Goal: Task Accomplishment & Management: Complete application form

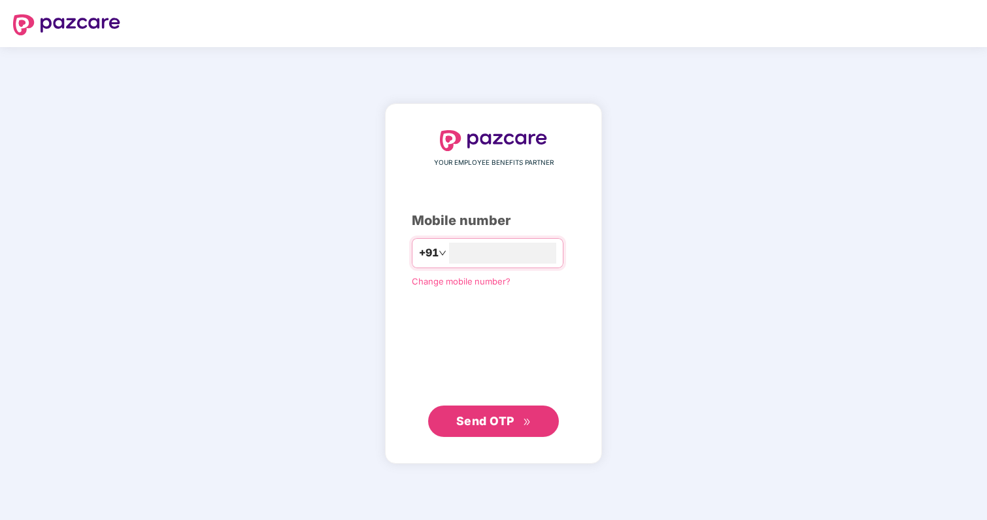
type input "**********"
click at [458, 422] on span "Send OTP" at bounding box center [485, 421] width 58 height 14
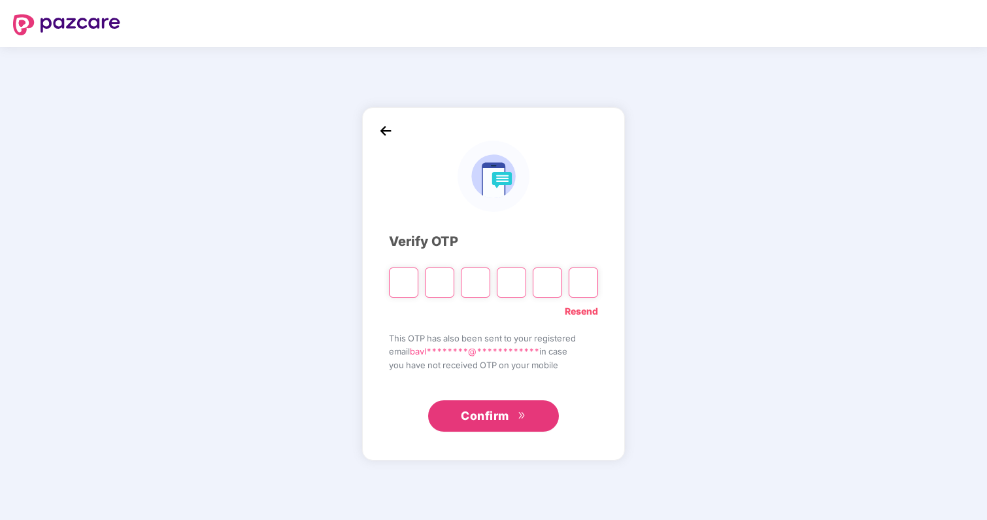
type input "*"
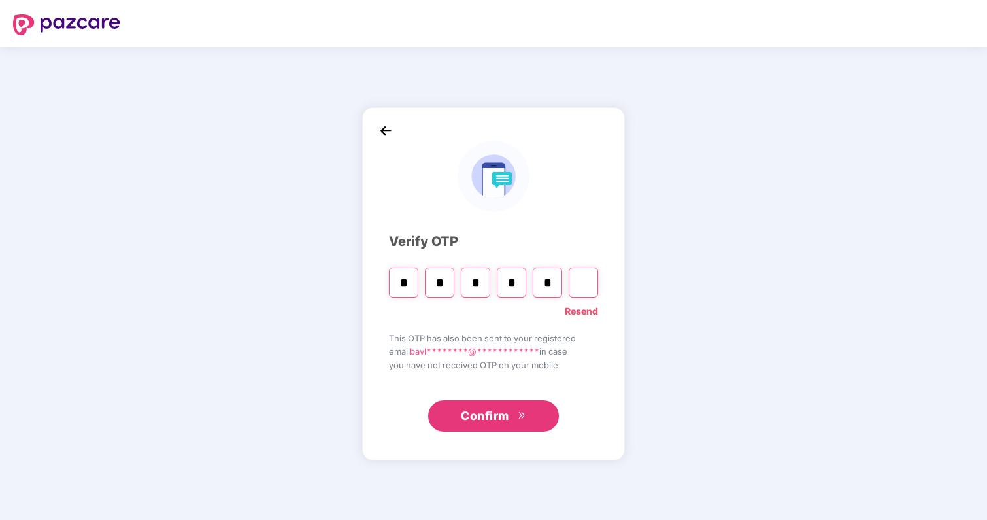
type input "*"
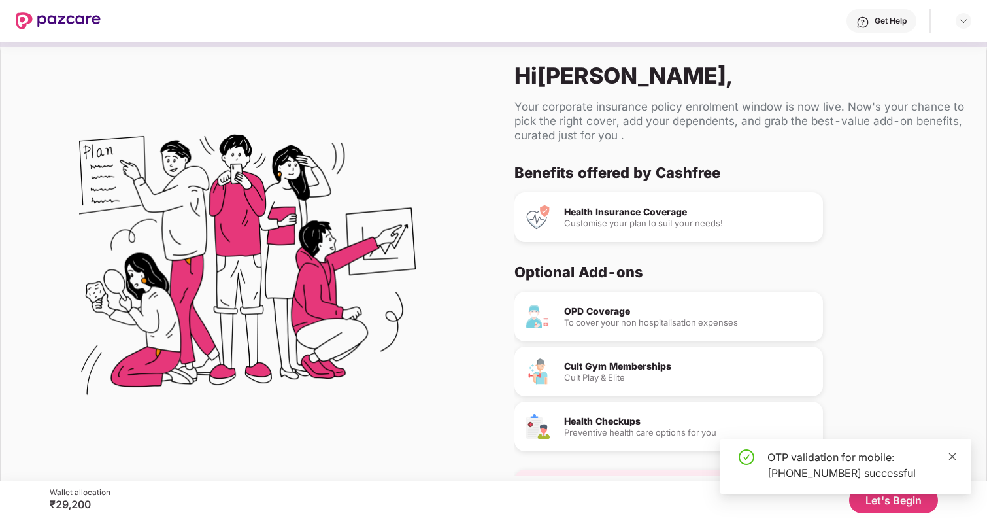
click at [954, 450] on link at bounding box center [952, 456] width 9 height 14
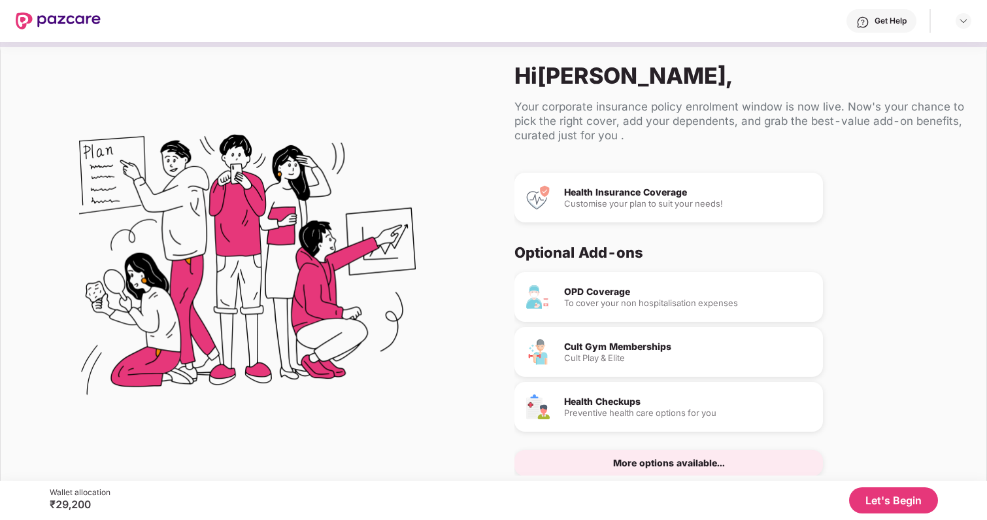
scroll to position [41, 0]
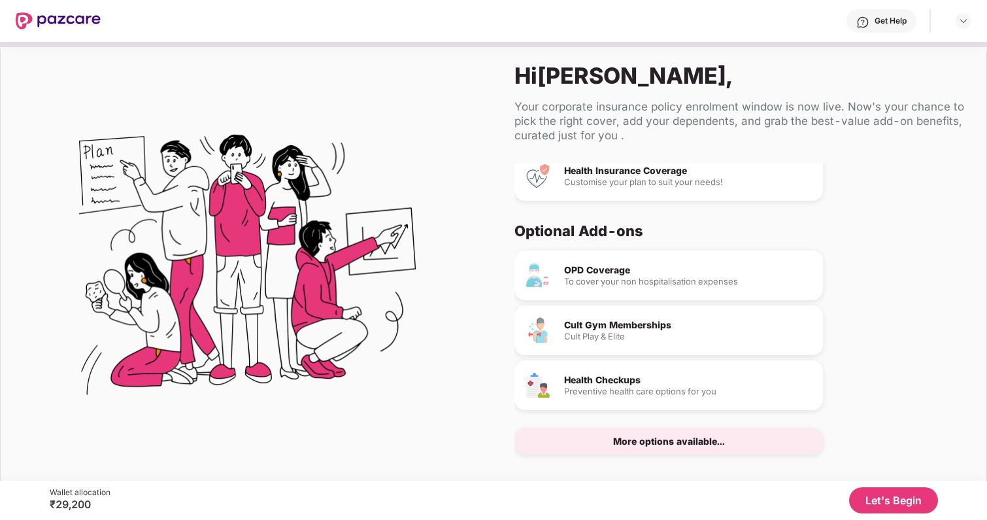
click at [871, 493] on button "Let's Begin" at bounding box center [893, 500] width 89 height 26
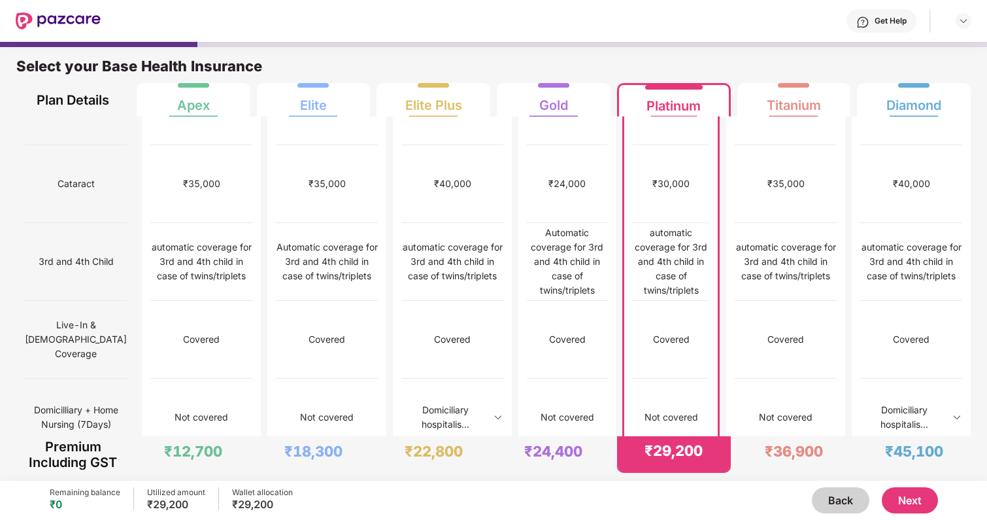
scroll to position [672, 0]
click at [494, 411] on img at bounding box center [499, 416] width 10 height 10
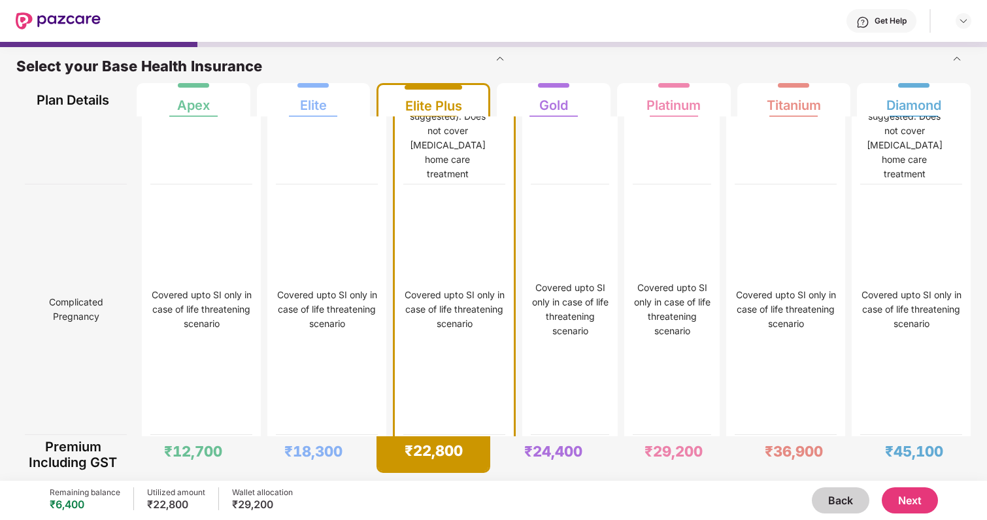
scroll to position [3189, 0]
click at [495, 62] on img at bounding box center [500, 57] width 10 height 10
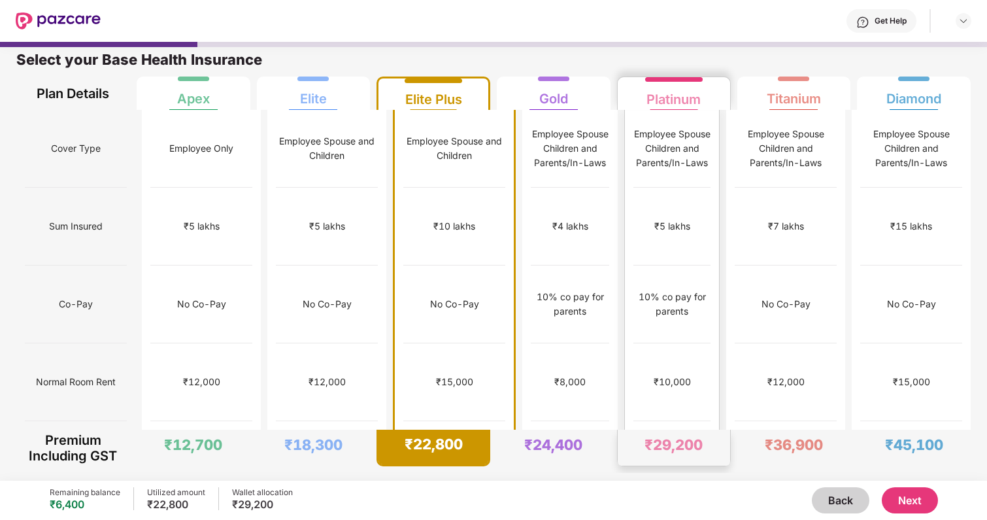
scroll to position [0, 0]
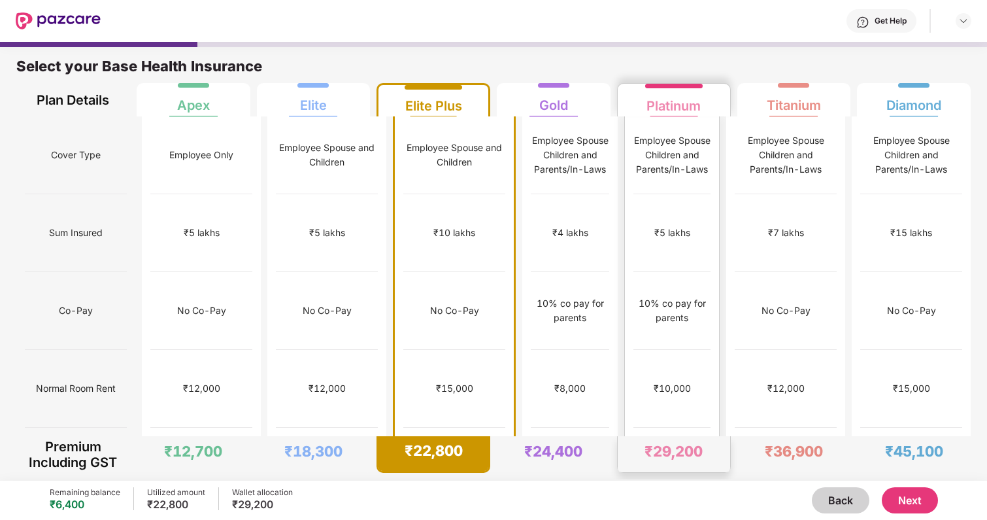
click at [664, 365] on div "₹10,000" at bounding box center [671, 389] width 77 height 78
